Goal: Transaction & Acquisition: Book appointment/travel/reservation

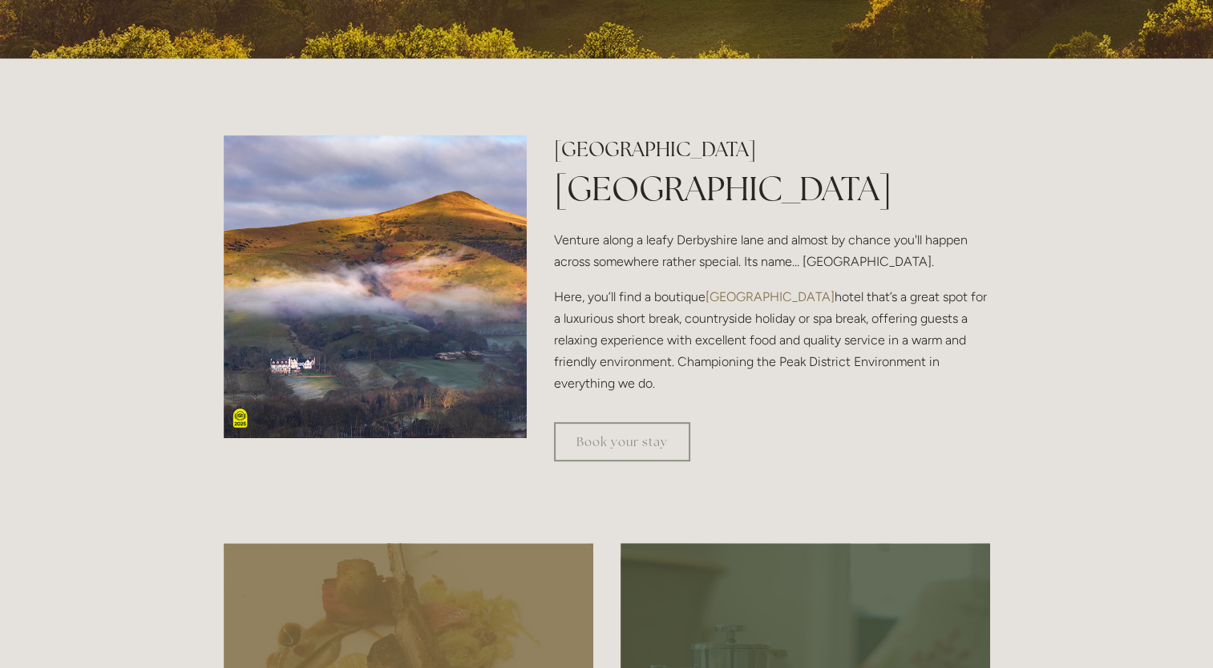
scroll to position [577, 0]
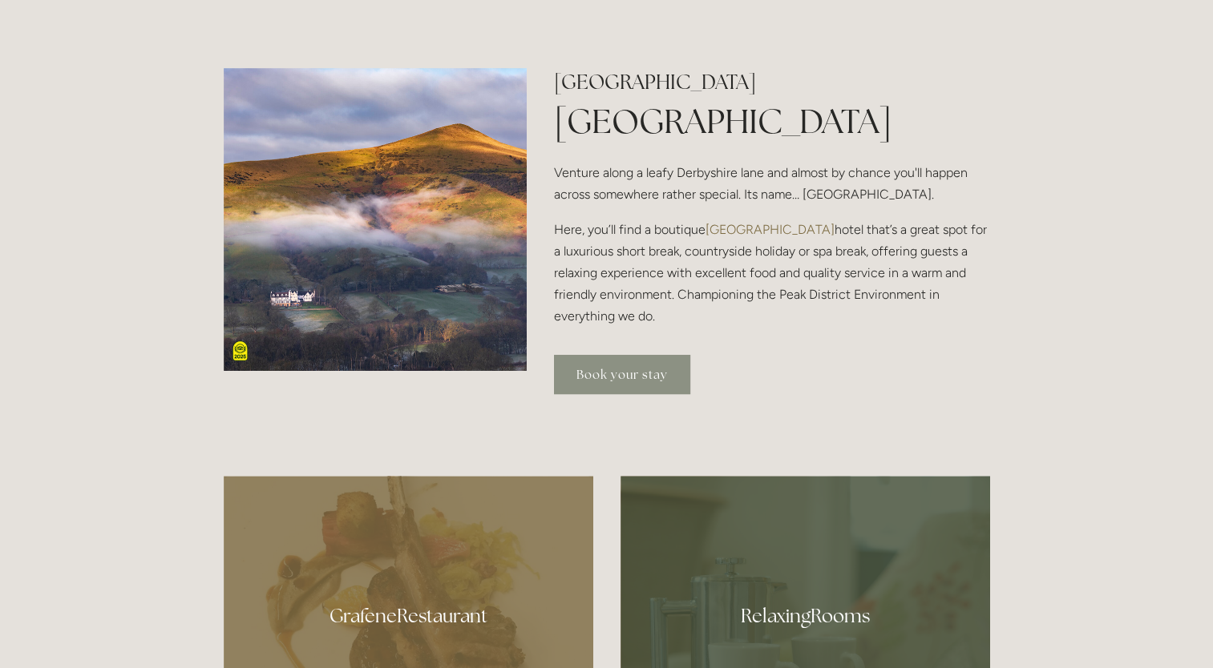
click at [613, 373] on link "Book your stay" at bounding box center [622, 374] width 136 height 39
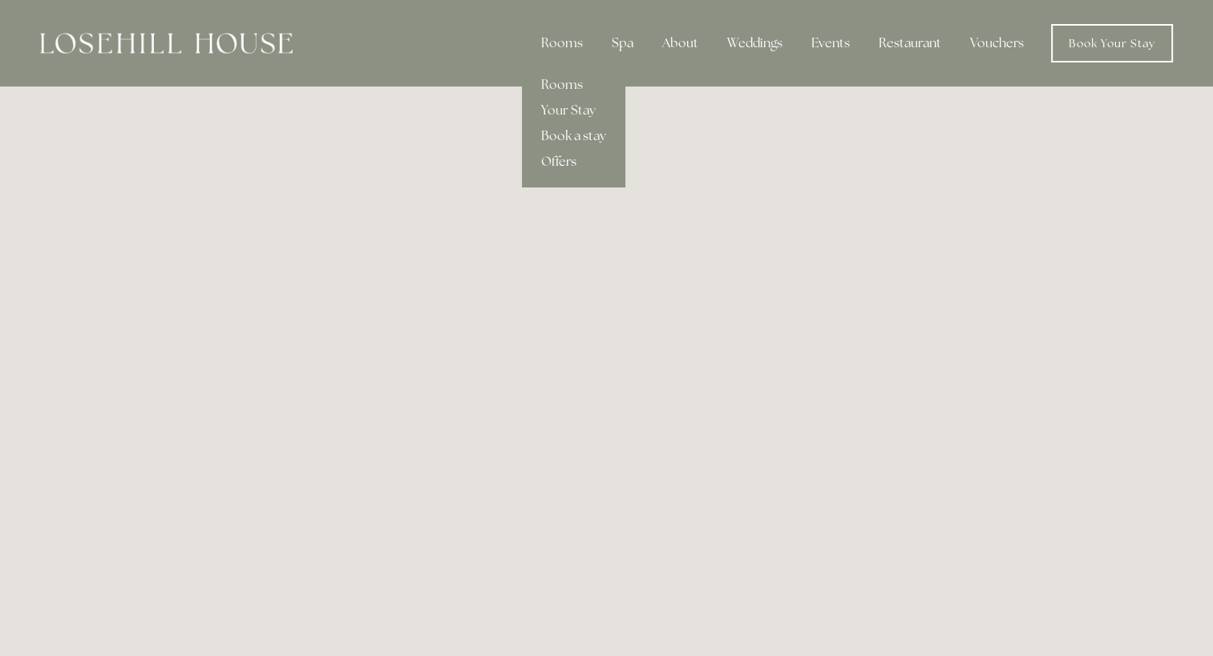
click at [552, 160] on link "Offers" at bounding box center [573, 162] width 103 height 26
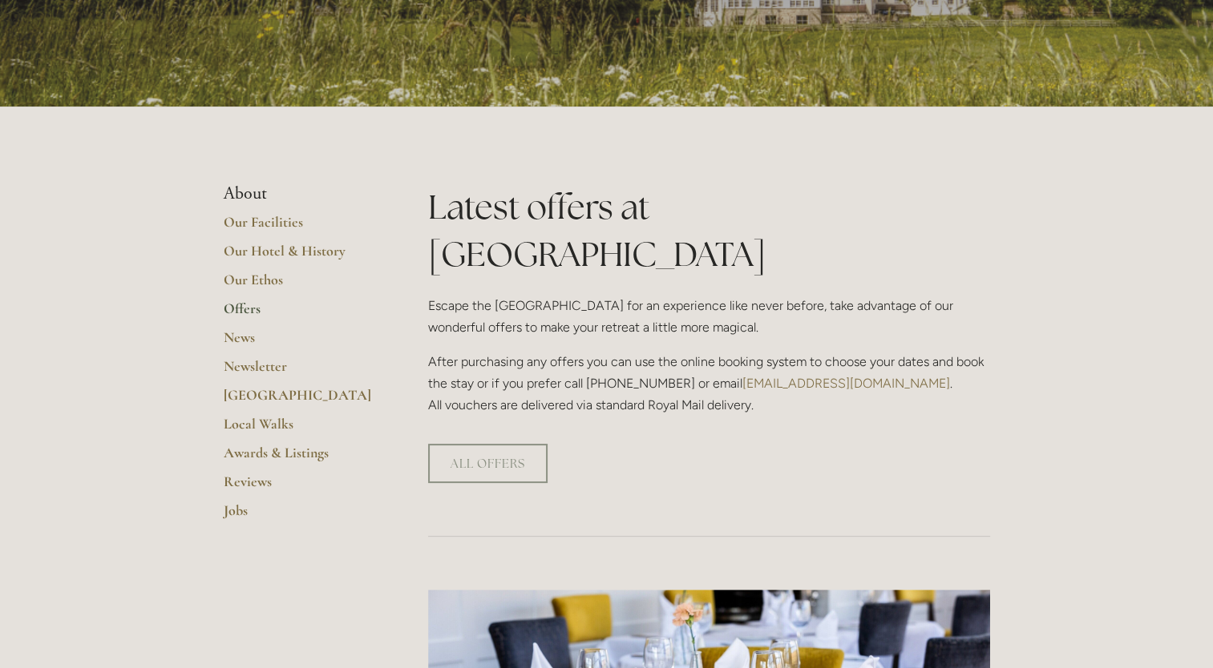
scroll to position [224, 0]
